Goal: Task Accomplishment & Management: Manage account settings

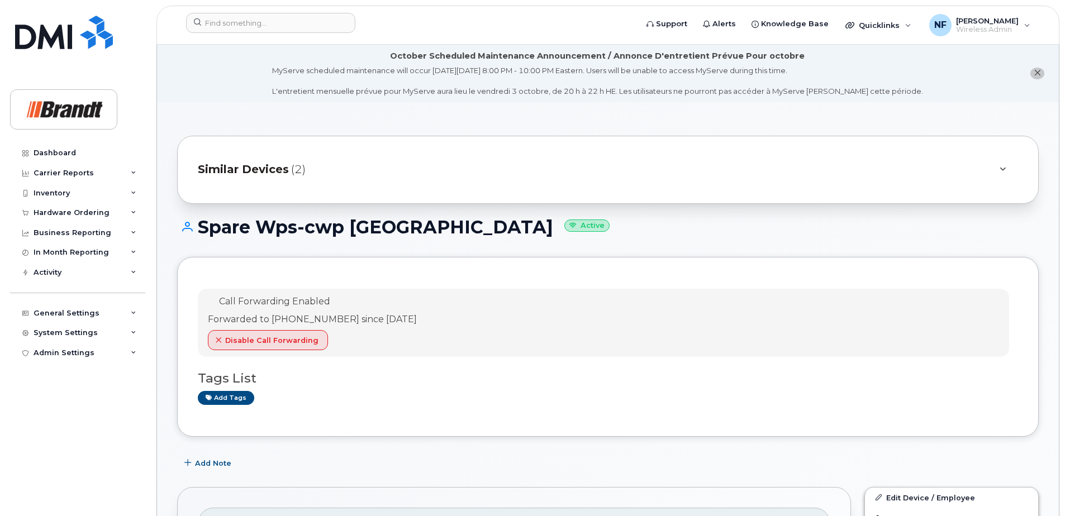
scroll to position [168, 0]
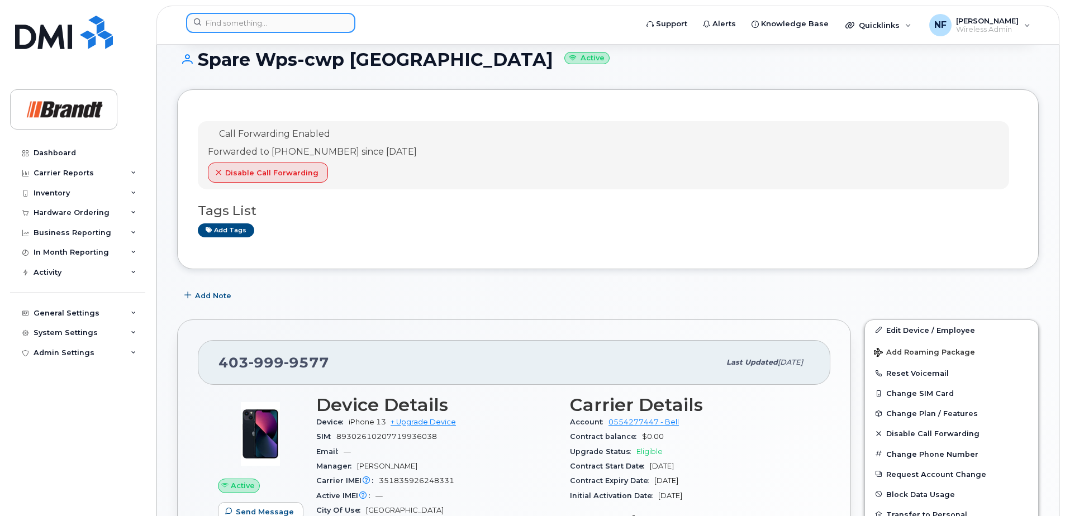
click at [301, 26] on input at bounding box center [270, 23] width 169 height 20
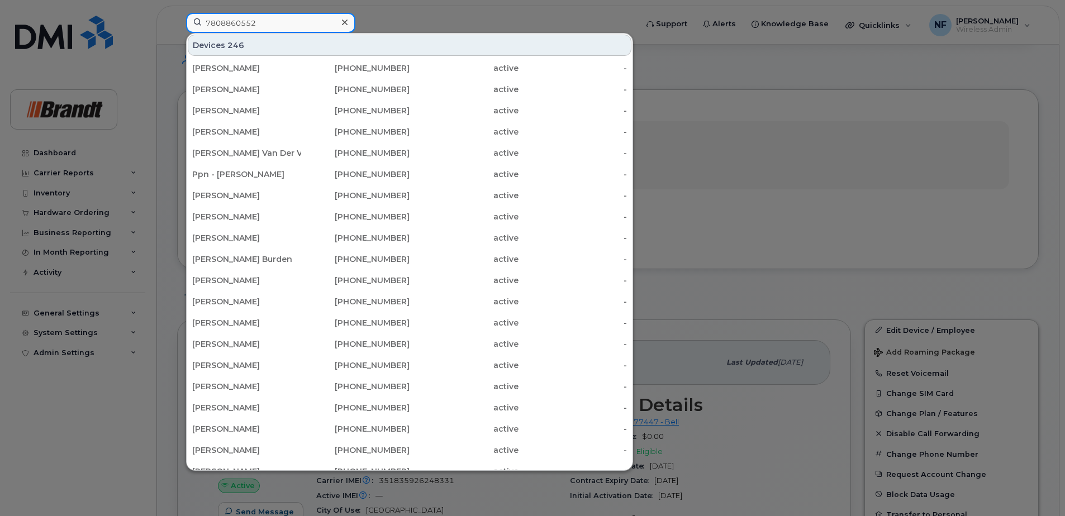
type input "7808860552"
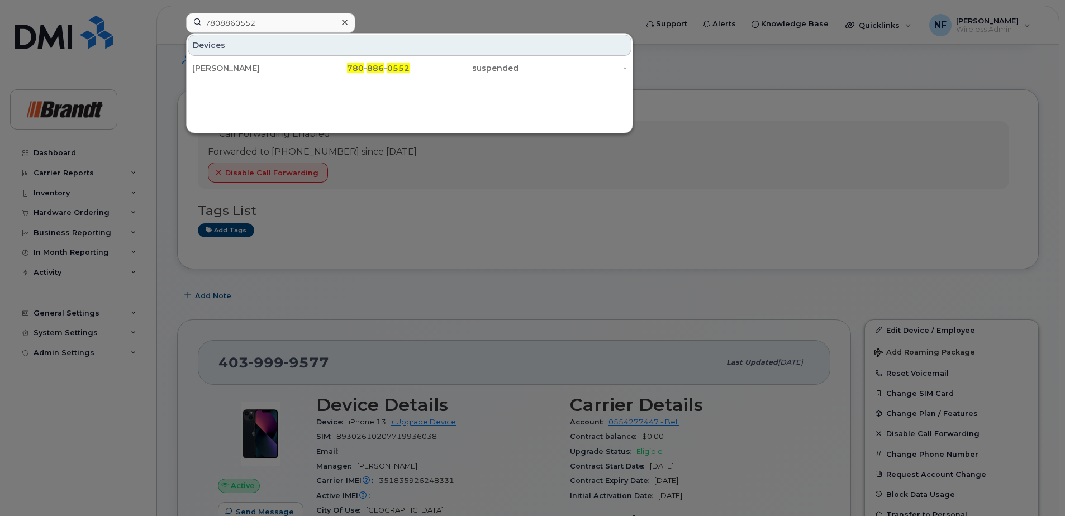
click at [306, 64] on div "780 - 886 - 0552" at bounding box center [355, 68] width 109 height 11
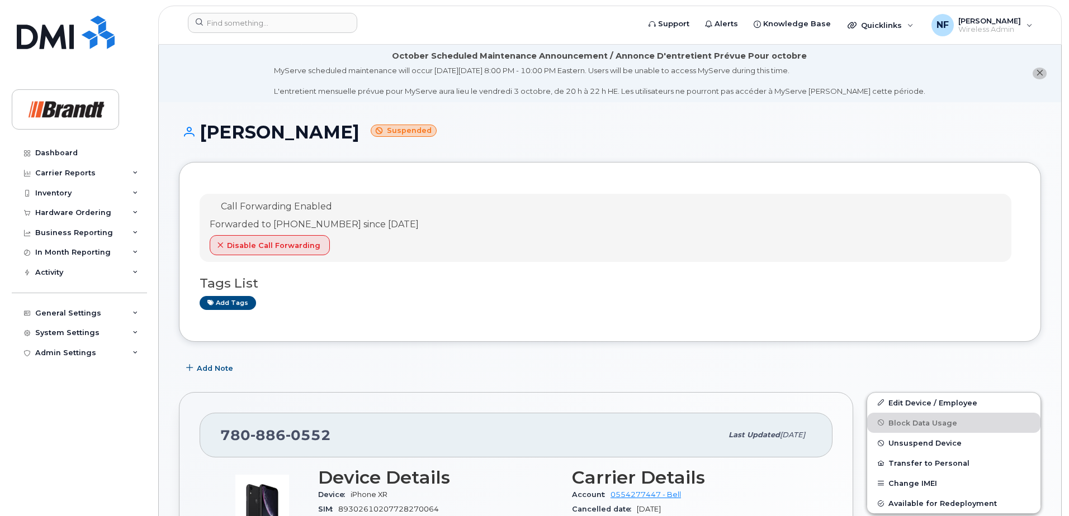
scroll to position [56, 0]
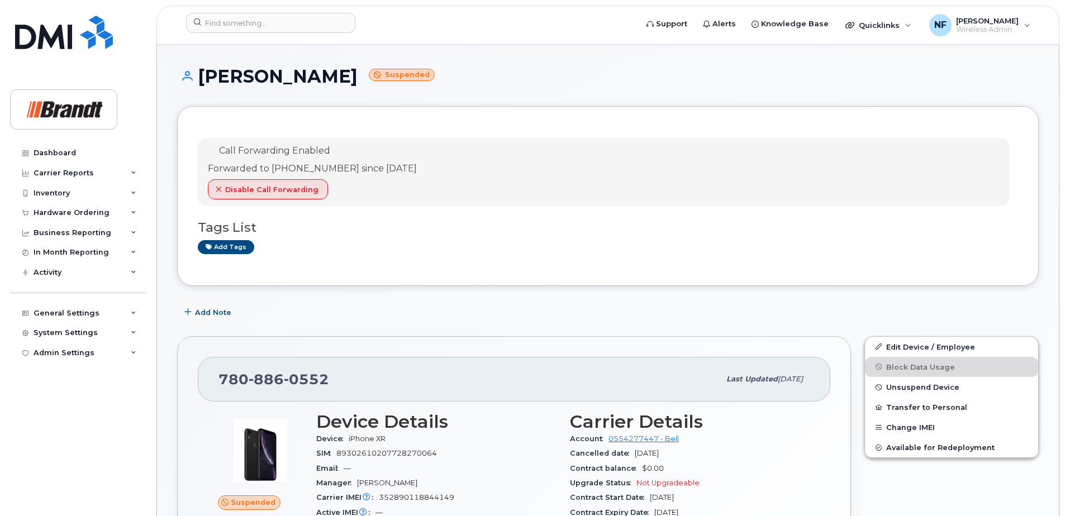
click at [921, 389] on span "Unsuspend Device" at bounding box center [922, 387] width 73 height 8
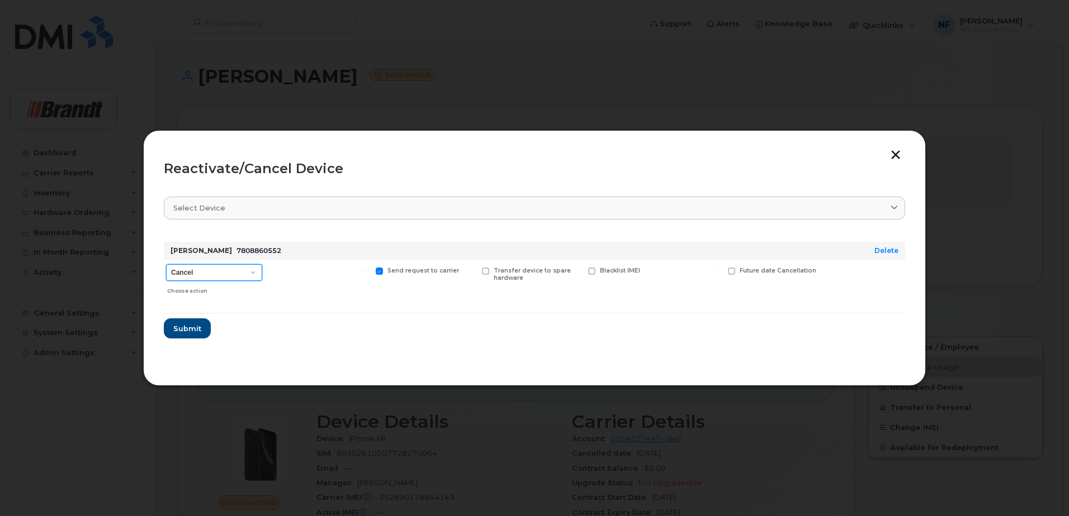
click at [217, 277] on select "Cancel Suspend - Extend Suspension Reactivate" at bounding box center [214, 272] width 96 height 17
select select "[object Object]"
click at [166, 264] on select "Cancel Suspend - Extend Suspension Reactivate" at bounding box center [214, 272] width 96 height 17
click at [681, 271] on span "New Username" at bounding box center [693, 270] width 47 height 7
click at [650, 271] on input "New Username" at bounding box center [647, 271] width 6 height 6
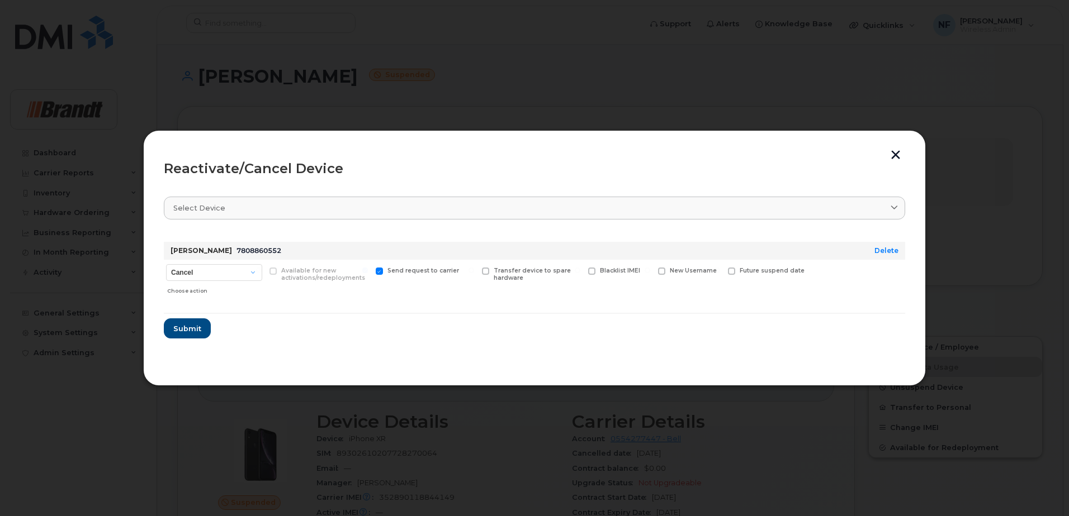
checkbox input "true"
click at [685, 295] on input "text" at bounding box center [689, 288] width 63 height 20
type input "[PERSON_NAME]"
click at [182, 331] on span "Submit" at bounding box center [187, 332] width 28 height 11
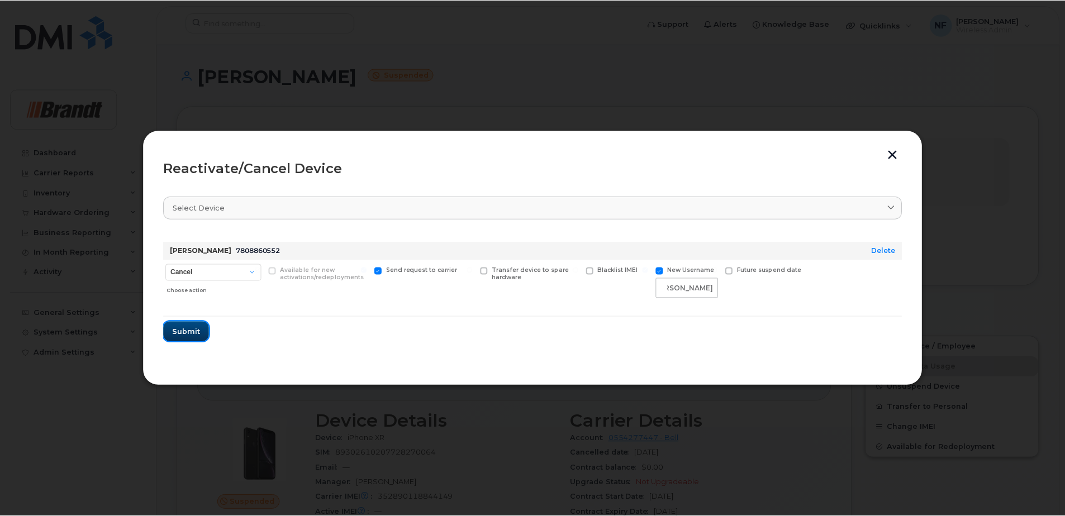
scroll to position [0, 0]
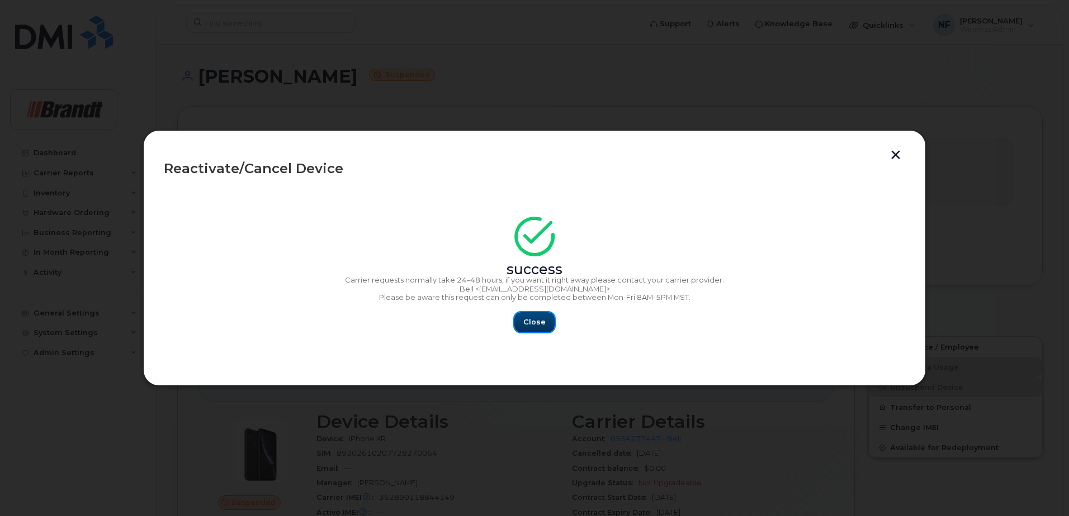
click at [536, 323] on span "Close" at bounding box center [534, 322] width 22 height 11
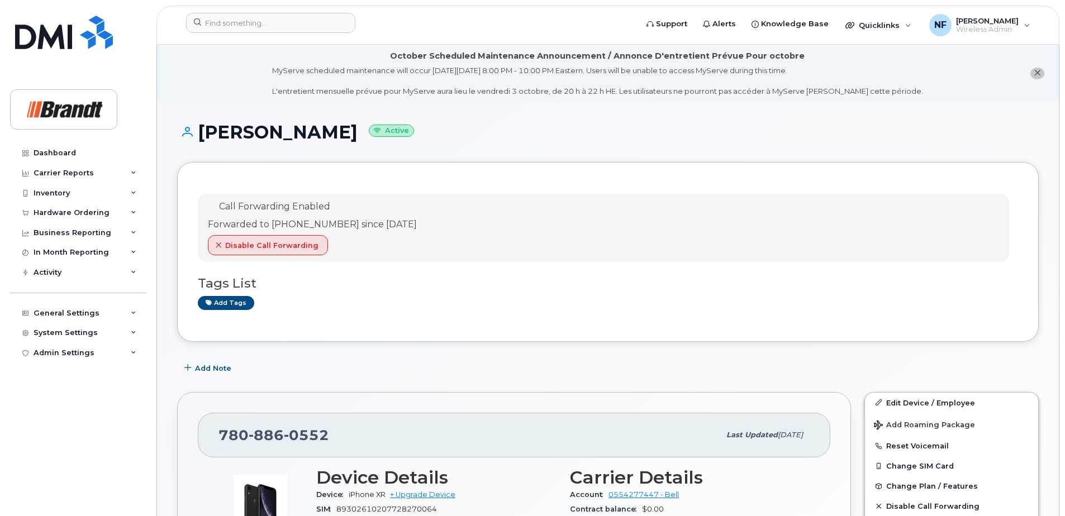
click at [298, 434] on span "0552" at bounding box center [306, 435] width 45 height 17
copy span "780 886 0552"
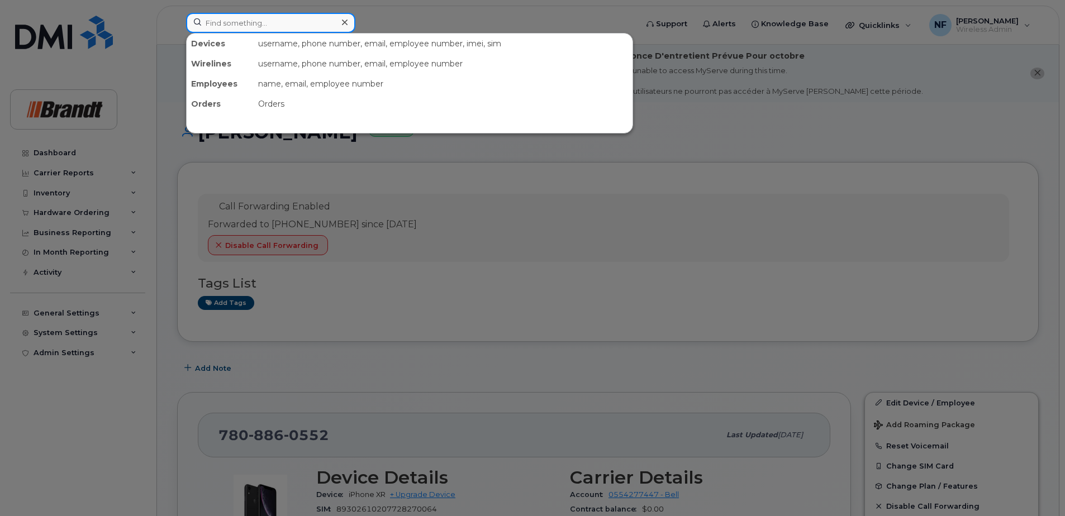
click at [255, 26] on input at bounding box center [270, 23] width 169 height 20
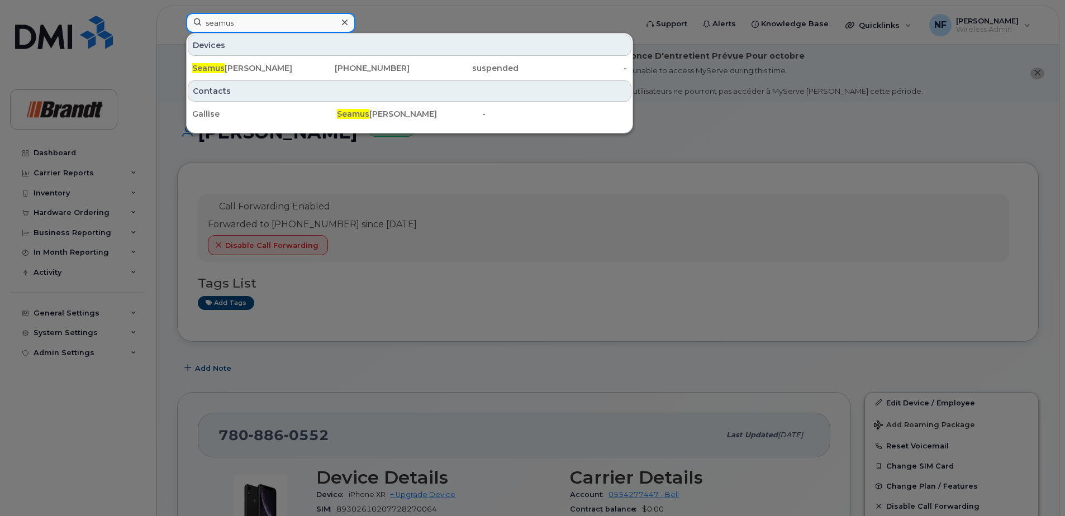
drag, startPoint x: 243, startPoint y: 29, endPoint x: 201, endPoint y: 29, distance: 42.5
click at [201, 29] on input "seamus" at bounding box center [270, 23] width 169 height 20
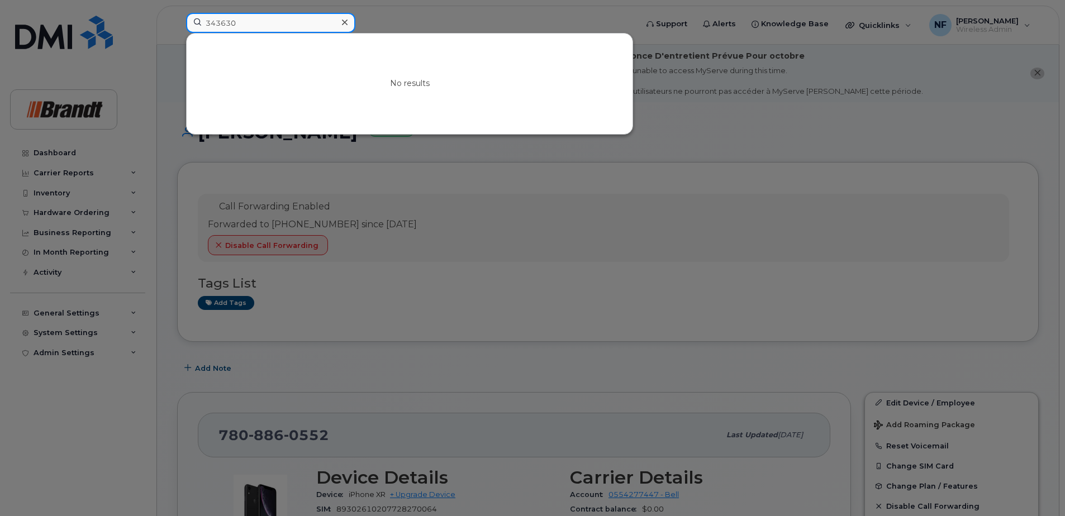
type input "343630"
click at [342, 26] on icon at bounding box center [345, 22] width 6 height 9
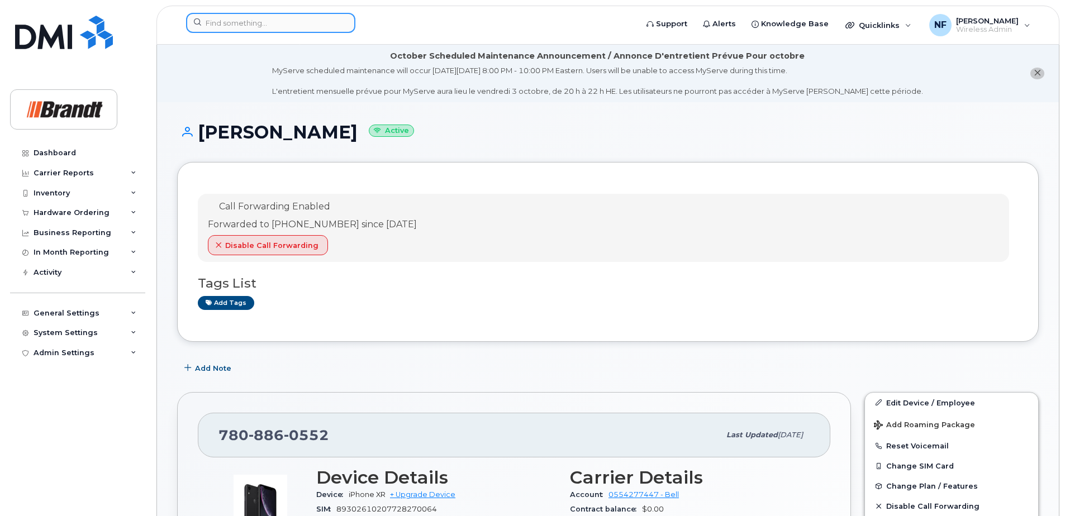
click at [268, 22] on input at bounding box center [270, 23] width 169 height 20
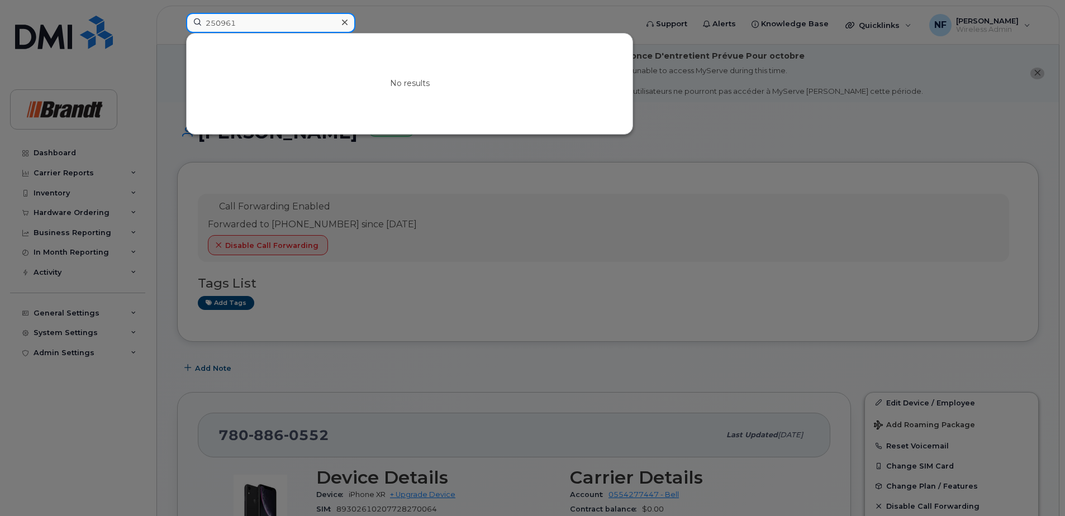
type input "250961"
click at [347, 26] on icon at bounding box center [345, 22] width 6 height 9
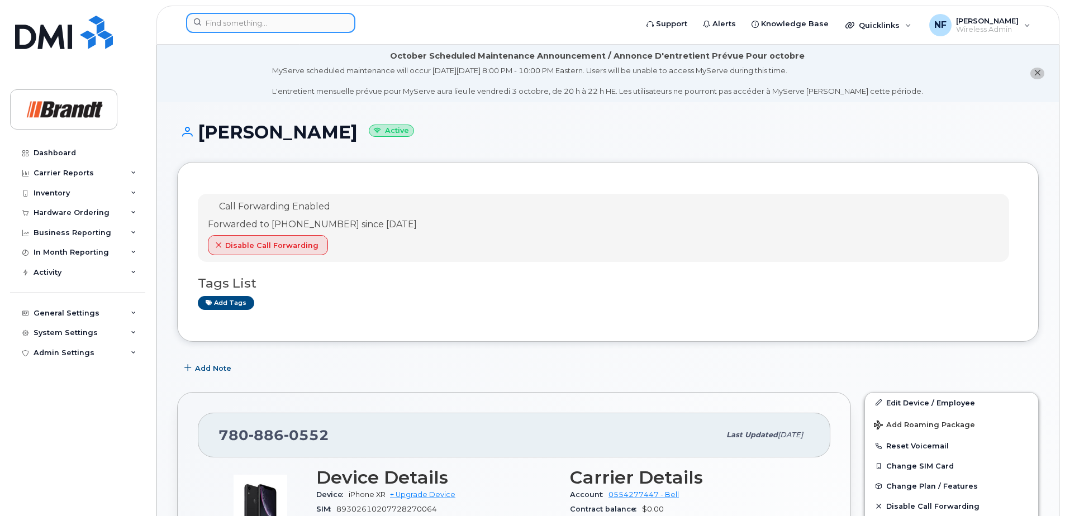
click at [300, 24] on input at bounding box center [270, 23] width 169 height 20
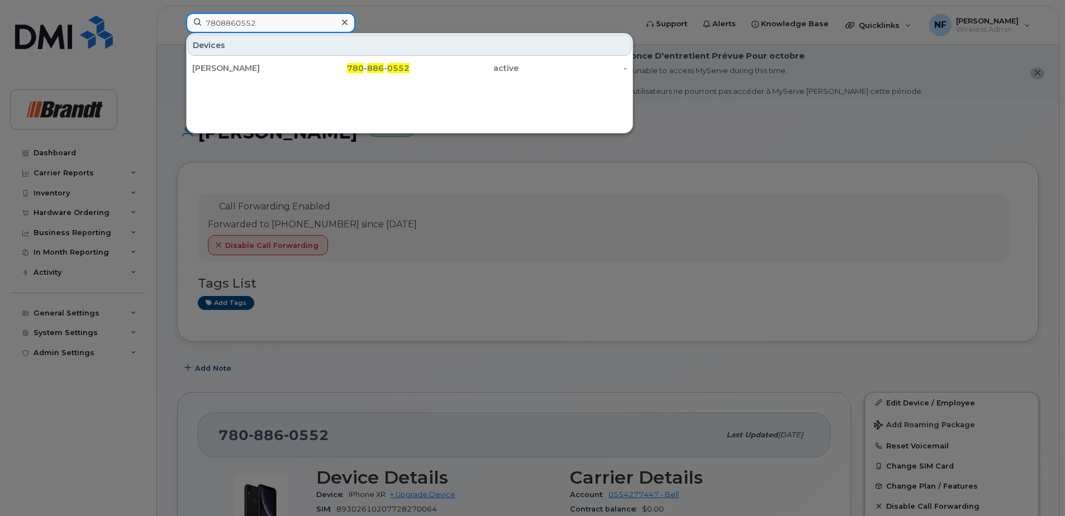
type input "7808860552"
click at [345, 22] on icon at bounding box center [345, 23] width 6 height 6
